Goal: Task Accomplishment & Management: Use online tool/utility

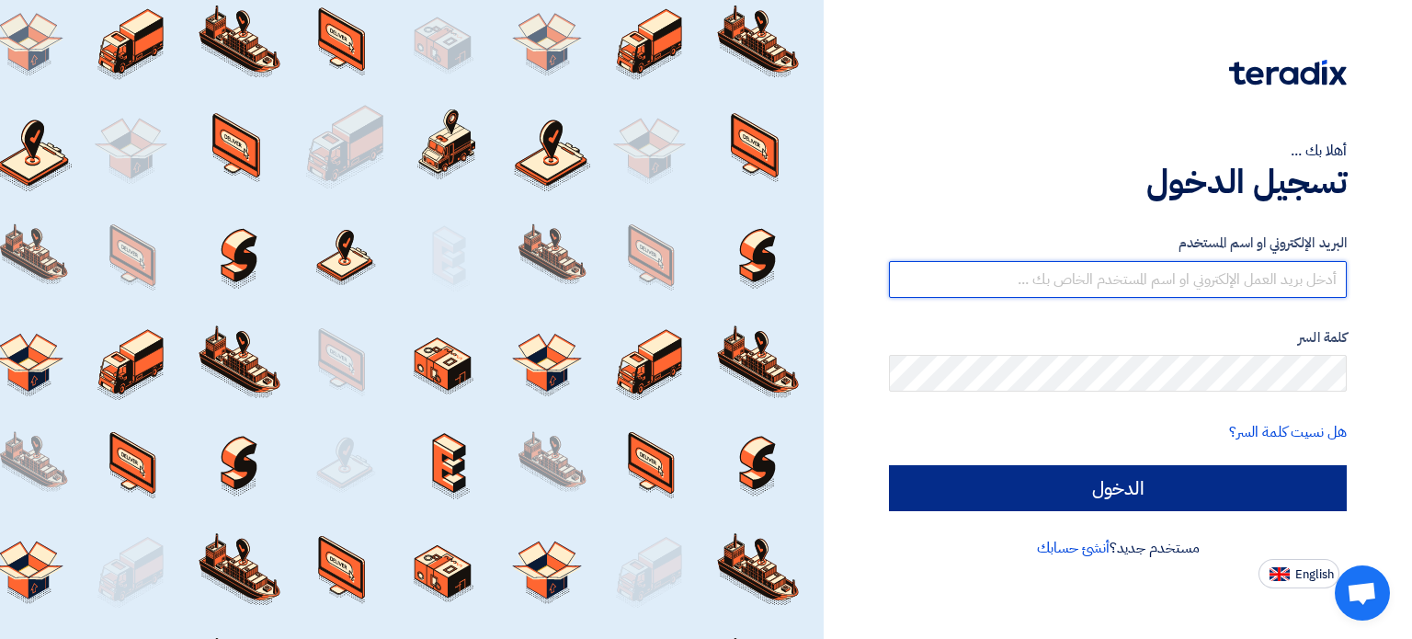
type input "[EMAIL_ADDRESS][DOMAIN_NAME]"
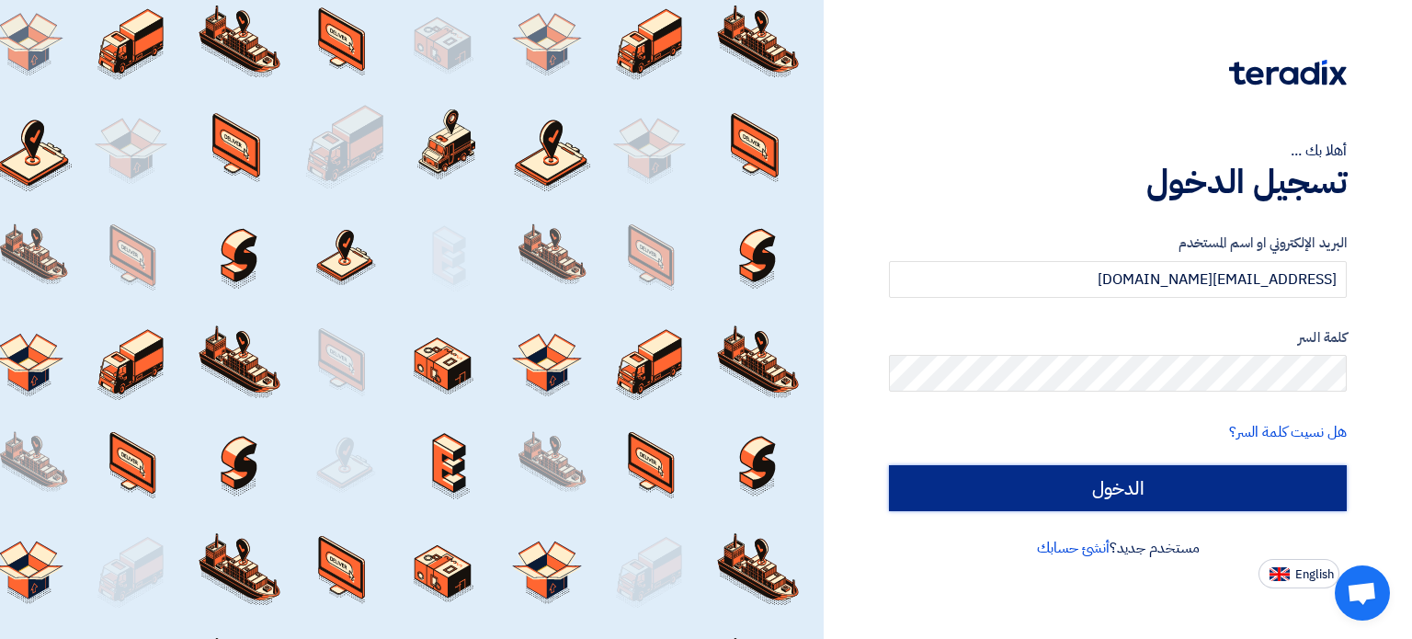
click at [1110, 504] on input "الدخول" at bounding box center [1118, 488] width 458 height 46
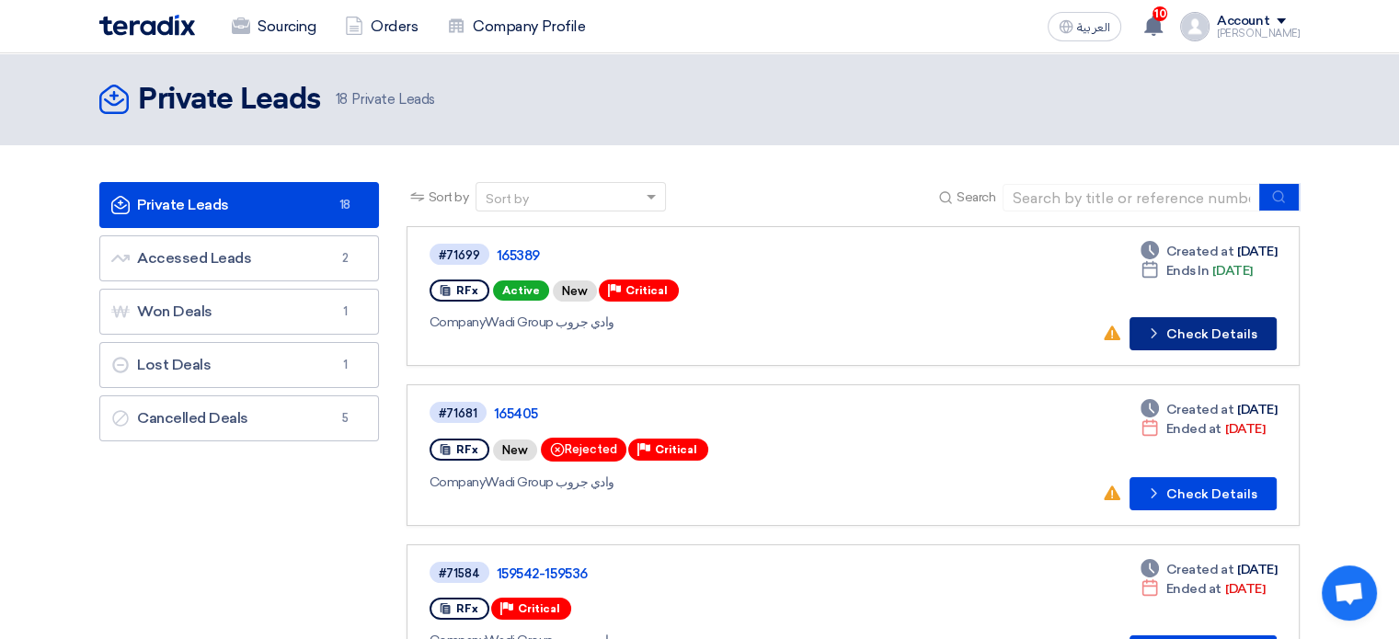
click at [1214, 334] on button "Check details Check Details" at bounding box center [1202, 333] width 147 height 33
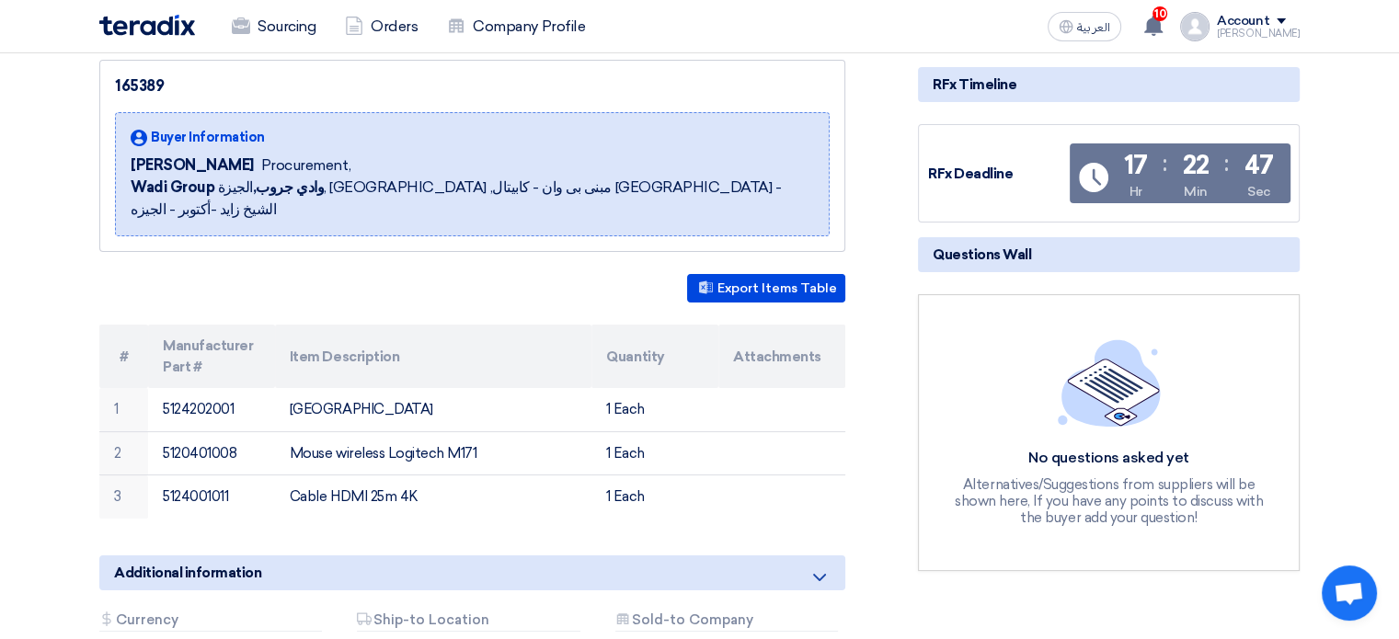
scroll to position [191, 0]
